Goal: Navigation & Orientation: Go to known website

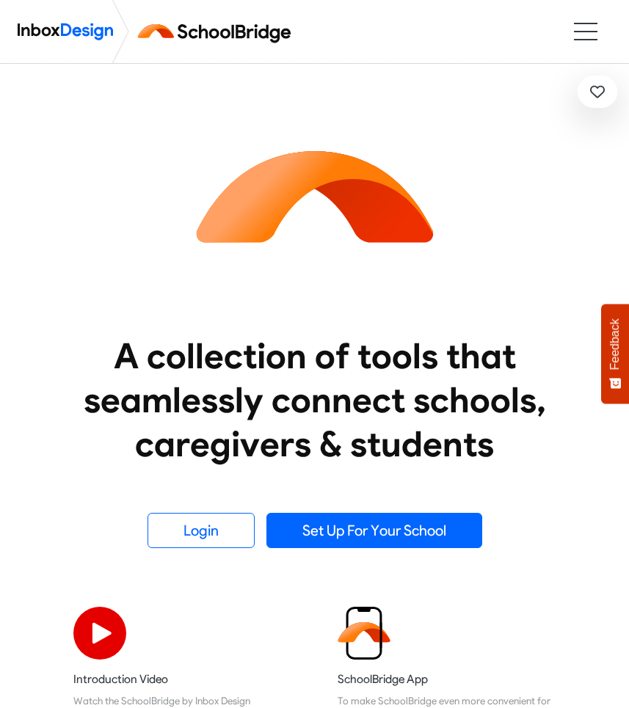
scroll to position [249, 0]
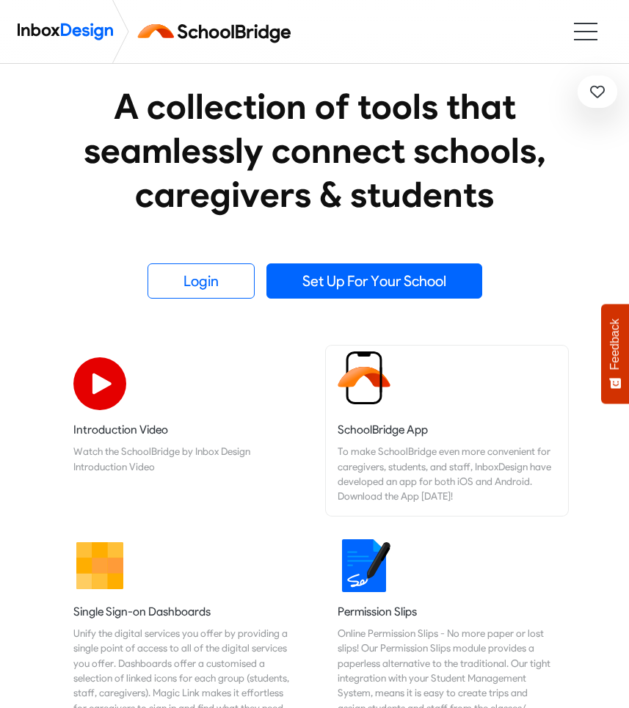
click at [367, 401] on img at bounding box center [364, 377] width 53 height 53
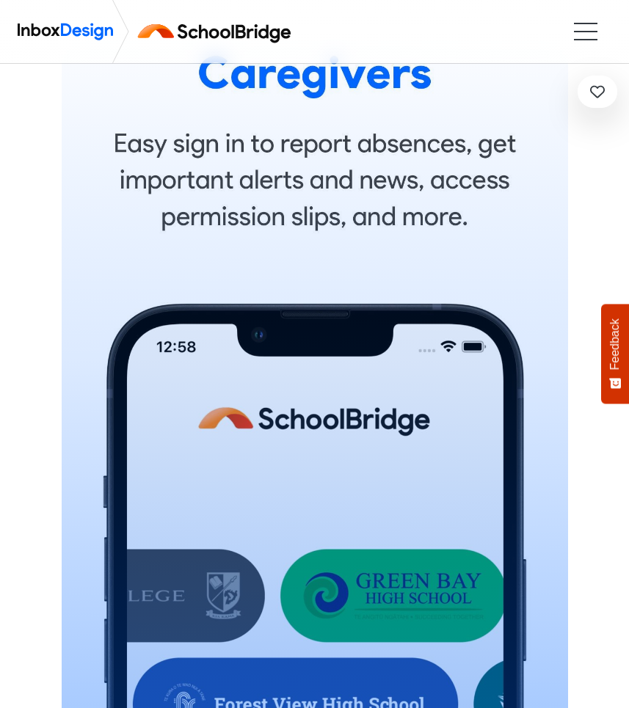
scroll to position [561, 0]
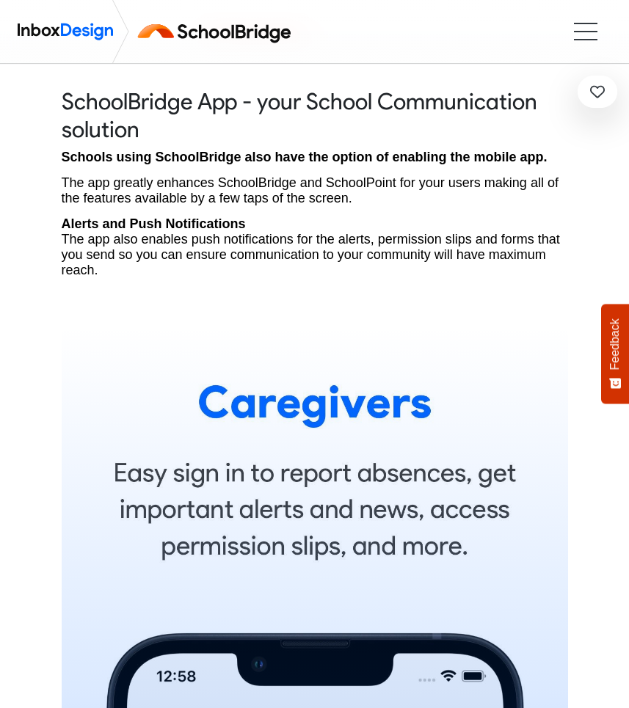
click at [590, 31] on li at bounding box center [585, 31] width 23 height 1
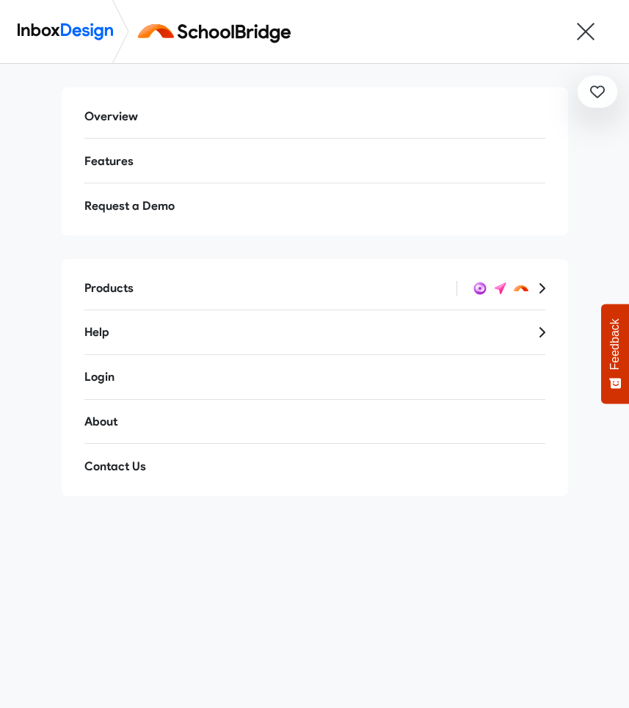
click at [120, 117] on link "Overview" at bounding box center [315, 116] width 484 height 35
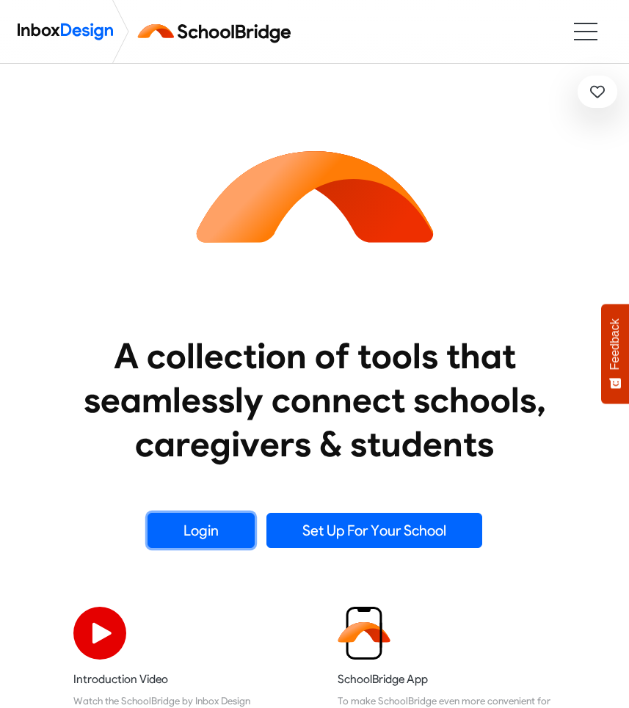
click at [236, 518] on link "Login" at bounding box center [200, 530] width 107 height 35
